Goal: Book appointment/travel/reservation

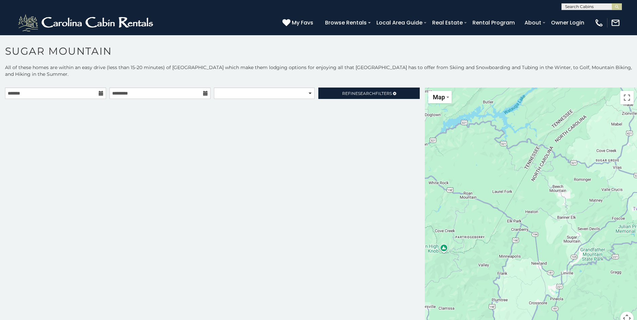
click at [99, 92] on icon at bounding box center [101, 93] width 5 height 5
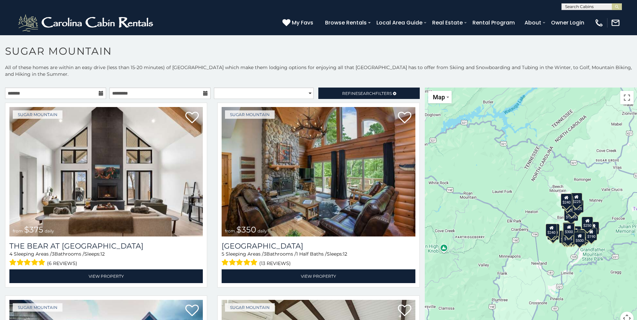
click at [99, 92] on icon at bounding box center [101, 93] width 5 height 5
click at [61, 93] on input "text" at bounding box center [55, 93] width 101 height 11
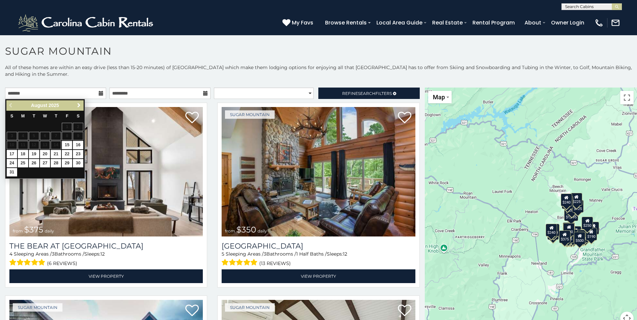
click at [78, 105] on span "Next" at bounding box center [78, 105] width 5 height 5
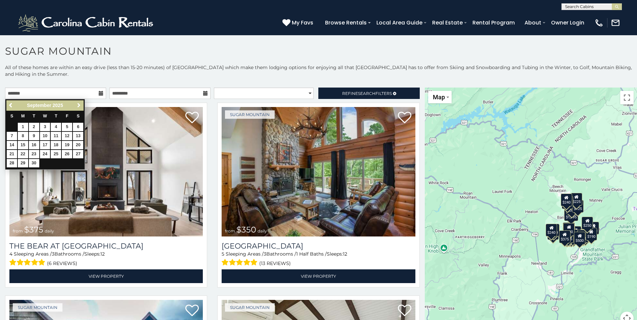
click at [78, 105] on span "Next" at bounding box center [78, 105] width 5 height 5
click at [11, 146] on link "12" at bounding box center [12, 145] width 10 height 8
type input "**********"
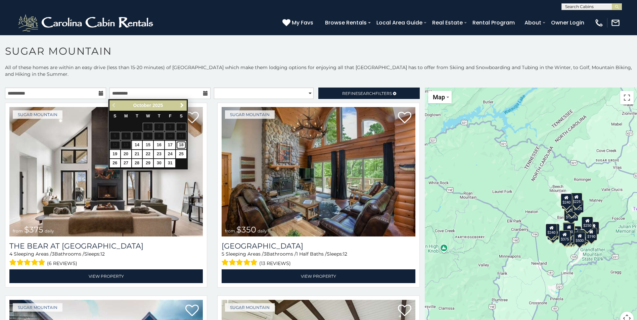
click at [179, 143] on link "18" at bounding box center [181, 145] width 10 height 8
type input "**********"
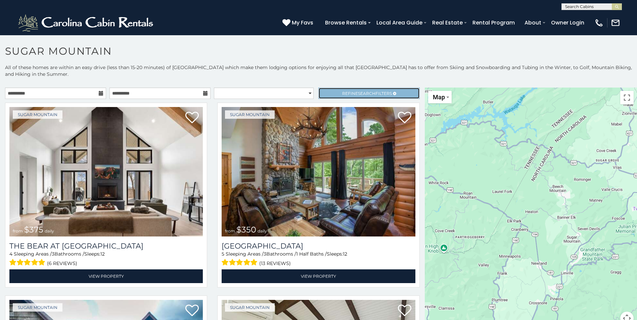
click at [392, 88] on link "Refine Search Filters" at bounding box center [368, 93] width 101 height 11
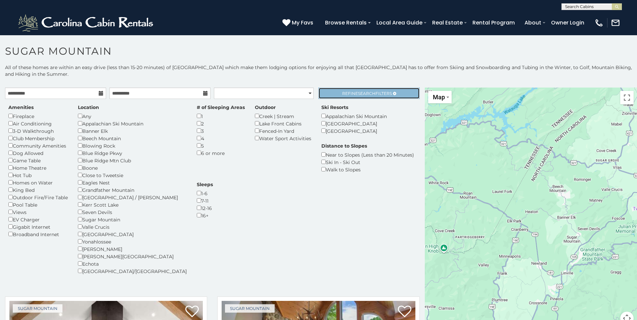
click at [376, 92] on span "Refine Search Filters" at bounding box center [367, 93] width 50 height 5
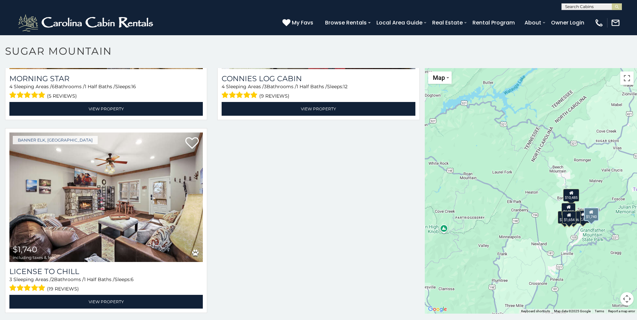
scroll to position [4, 0]
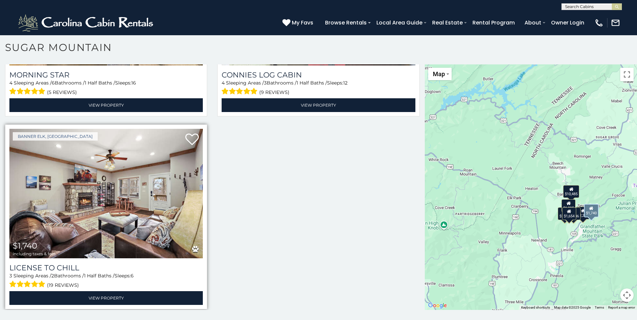
click at [148, 186] on img at bounding box center [105, 194] width 193 height 130
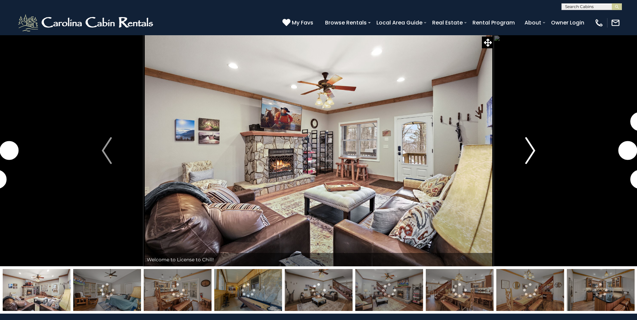
click at [532, 141] on img "Next" at bounding box center [530, 150] width 10 height 27
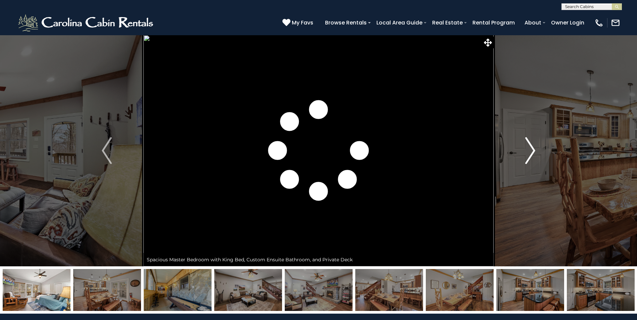
click at [525, 147] on img "Next" at bounding box center [530, 150] width 10 height 27
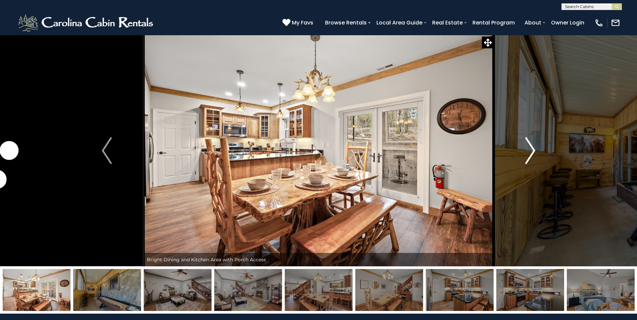
click at [525, 147] on img "Next" at bounding box center [530, 150] width 10 height 27
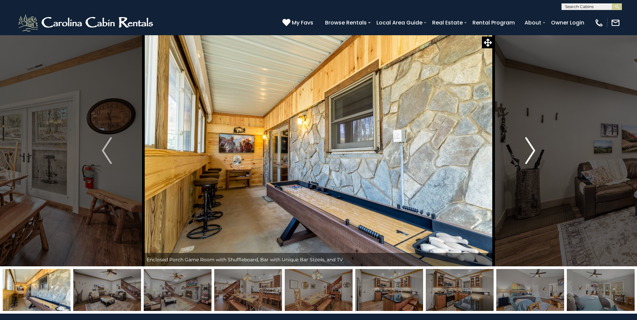
click at [525, 147] on img "Next" at bounding box center [530, 150] width 10 height 27
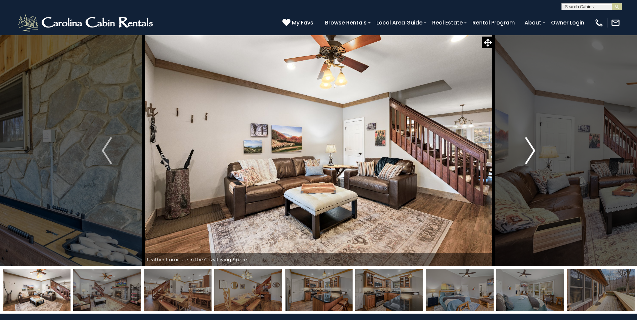
click at [525, 147] on img "Next" at bounding box center [530, 150] width 10 height 27
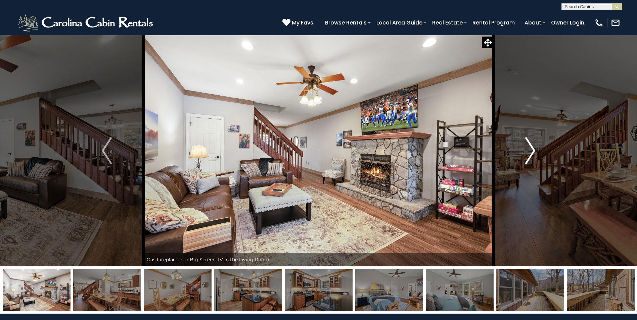
click at [525, 147] on img "Next" at bounding box center [530, 150] width 10 height 27
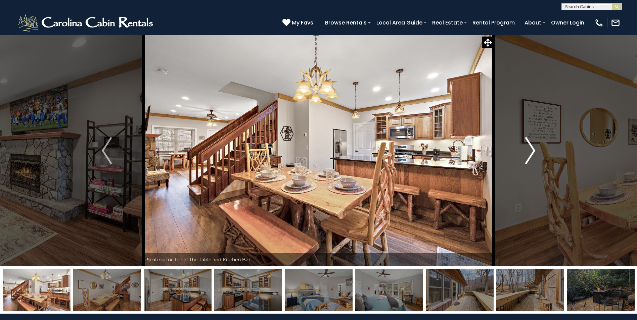
click at [525, 147] on img "Next" at bounding box center [530, 150] width 10 height 27
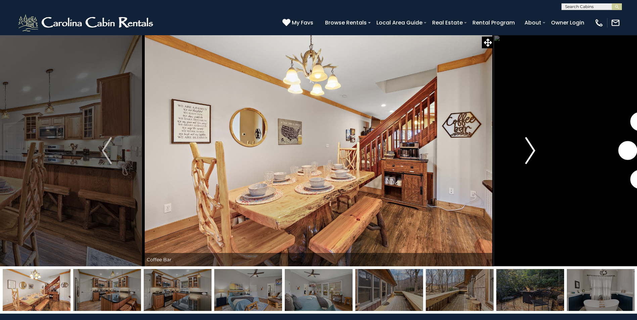
click at [525, 147] on img "Next" at bounding box center [530, 150] width 10 height 27
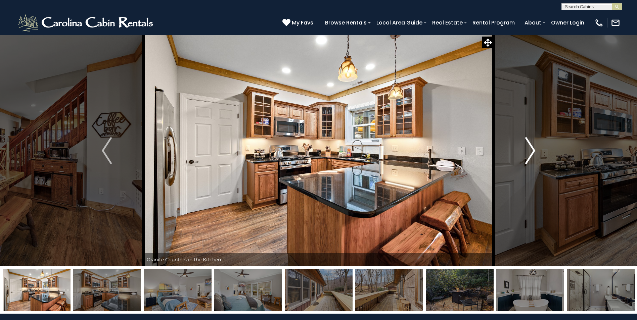
click at [525, 147] on img "Next" at bounding box center [530, 150] width 10 height 27
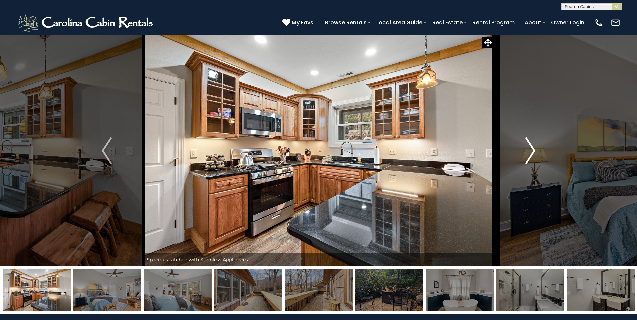
click at [525, 147] on img "Next" at bounding box center [530, 150] width 10 height 27
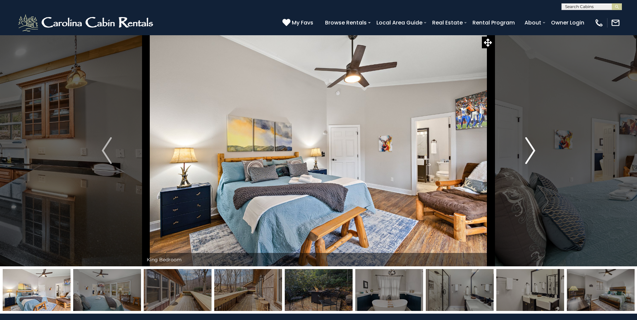
click at [525, 147] on img "Next" at bounding box center [530, 150] width 10 height 27
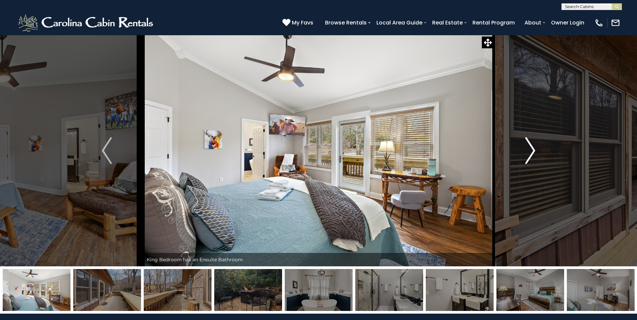
click at [525, 147] on img "Next" at bounding box center [530, 150] width 10 height 27
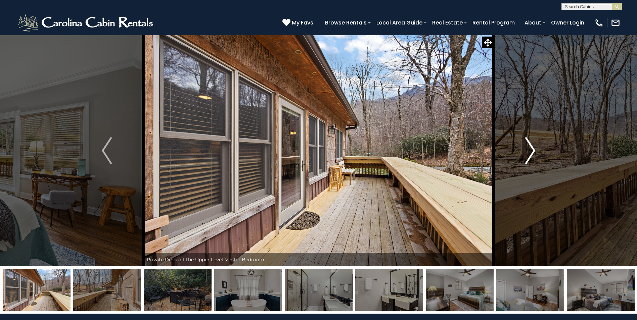
click at [525, 147] on img "Next" at bounding box center [530, 150] width 10 height 27
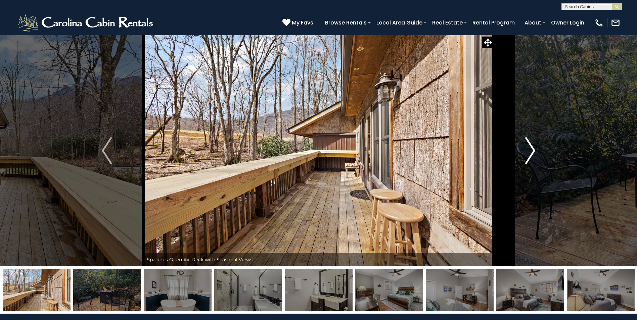
click at [525, 147] on img "Next" at bounding box center [530, 150] width 10 height 27
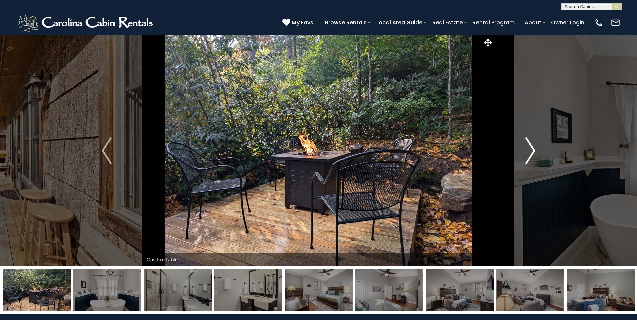
click at [525, 147] on img "Next" at bounding box center [530, 150] width 10 height 27
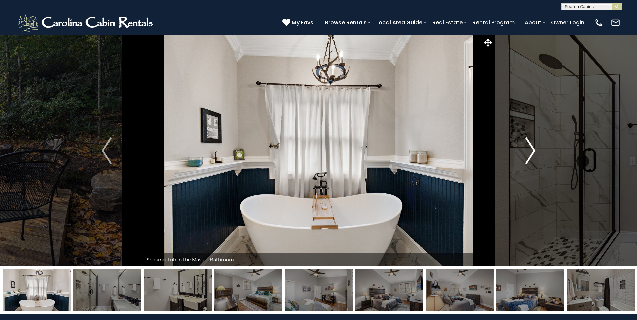
click at [525, 147] on img "Next" at bounding box center [530, 150] width 10 height 27
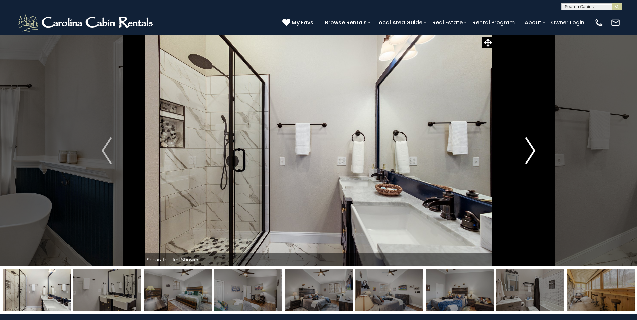
click at [525, 147] on img "Next" at bounding box center [530, 150] width 10 height 27
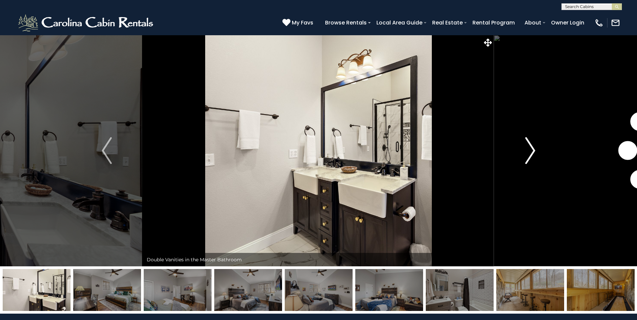
click at [525, 147] on img "Next" at bounding box center [530, 150] width 10 height 27
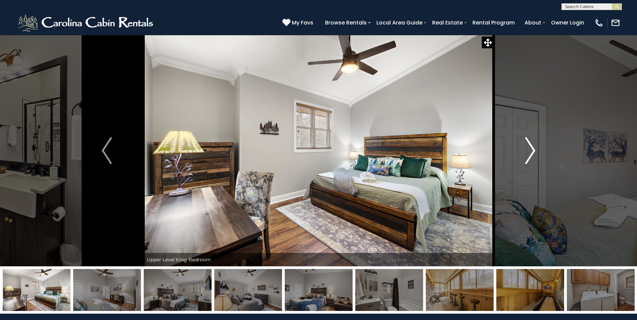
click at [525, 147] on img "Next" at bounding box center [530, 150] width 10 height 27
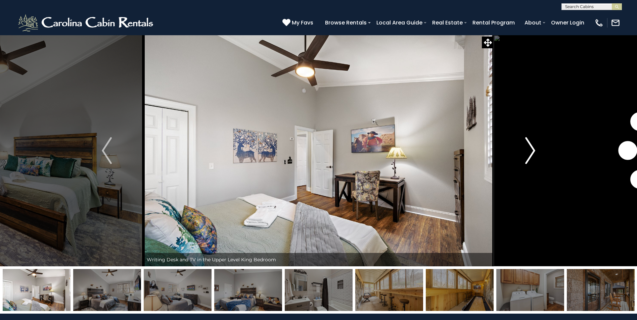
click at [525, 147] on img "Next" at bounding box center [530, 150] width 10 height 27
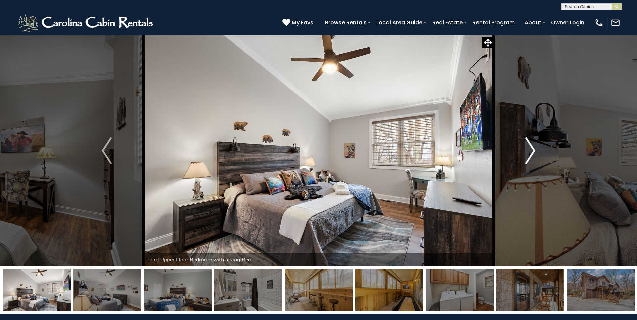
click at [525, 146] on img "Next" at bounding box center [530, 150] width 10 height 27
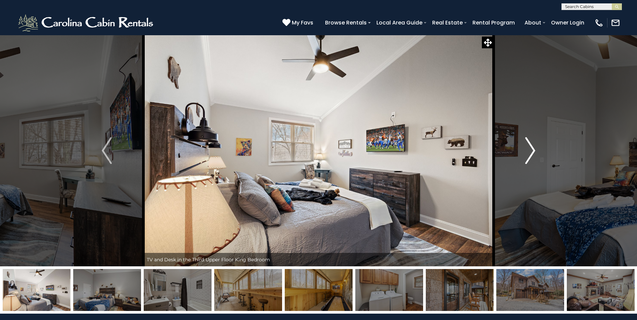
click at [525, 146] on img "Next" at bounding box center [530, 150] width 10 height 27
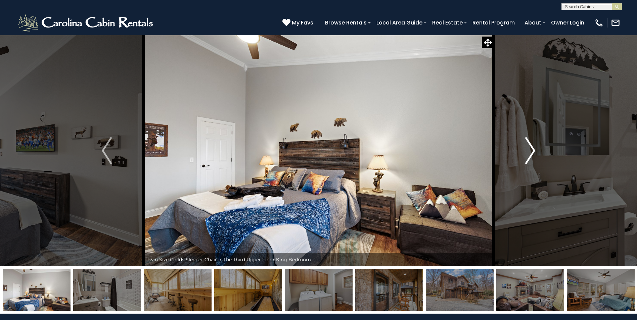
click at [523, 144] on button "Next" at bounding box center [530, 151] width 73 height 232
